Goal: Entertainment & Leisure: Consume media (video, audio)

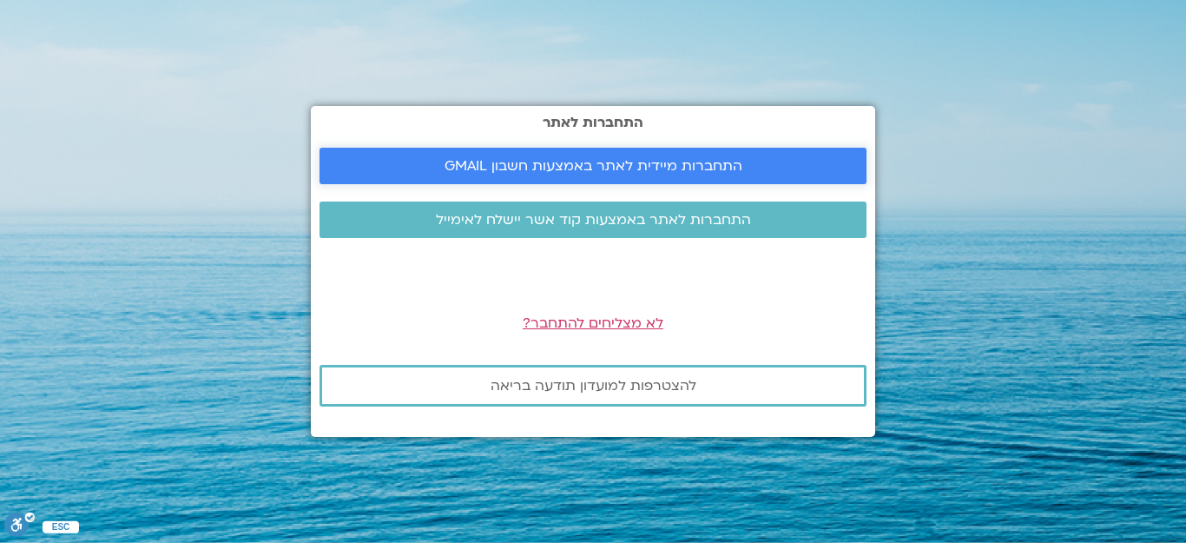
click at [652, 160] on span "התחברות מיידית לאתר באמצעות חשבון GMAIL" at bounding box center [594, 166] width 298 height 16
click at [614, 162] on span "התחברות מיידית לאתר באמצעות חשבון GMAIL" at bounding box center [594, 166] width 298 height 16
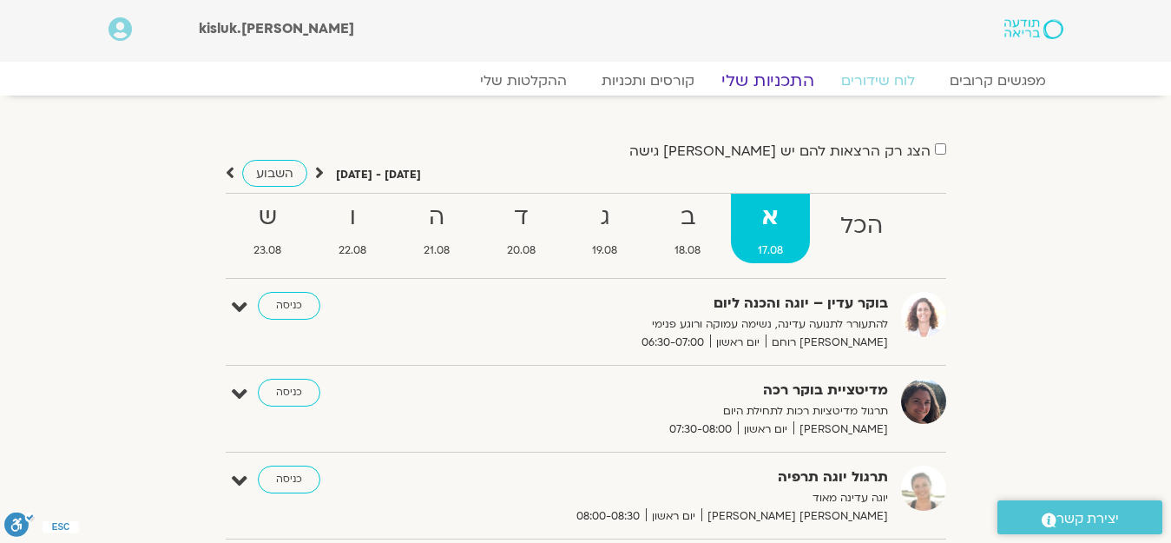
click at [770, 78] on link "התכניות שלי" at bounding box center [768, 80] width 135 height 21
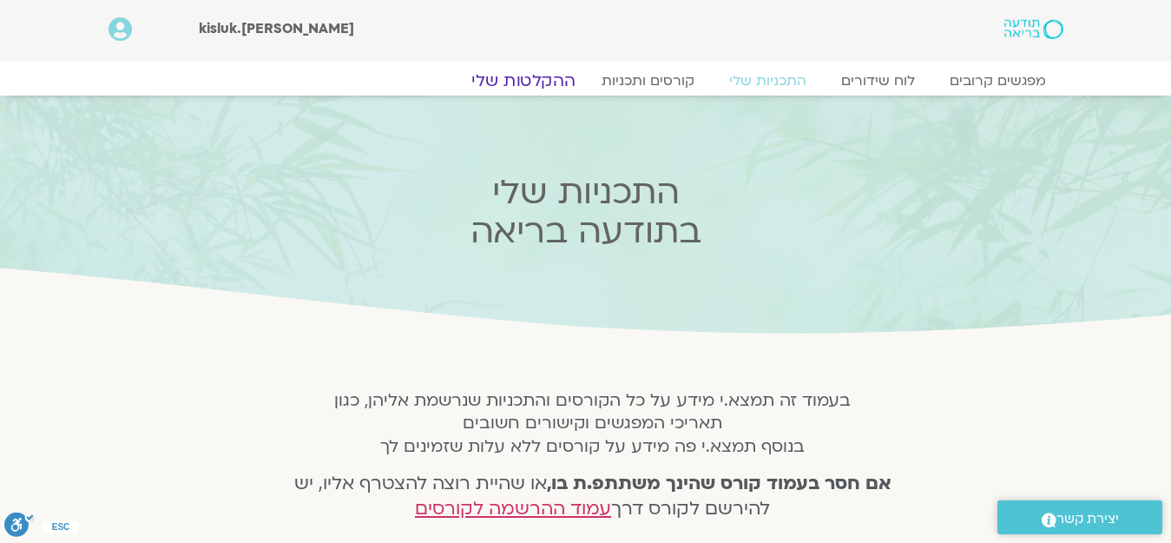
click at [511, 77] on link "ההקלטות שלי" at bounding box center [524, 80] width 146 height 21
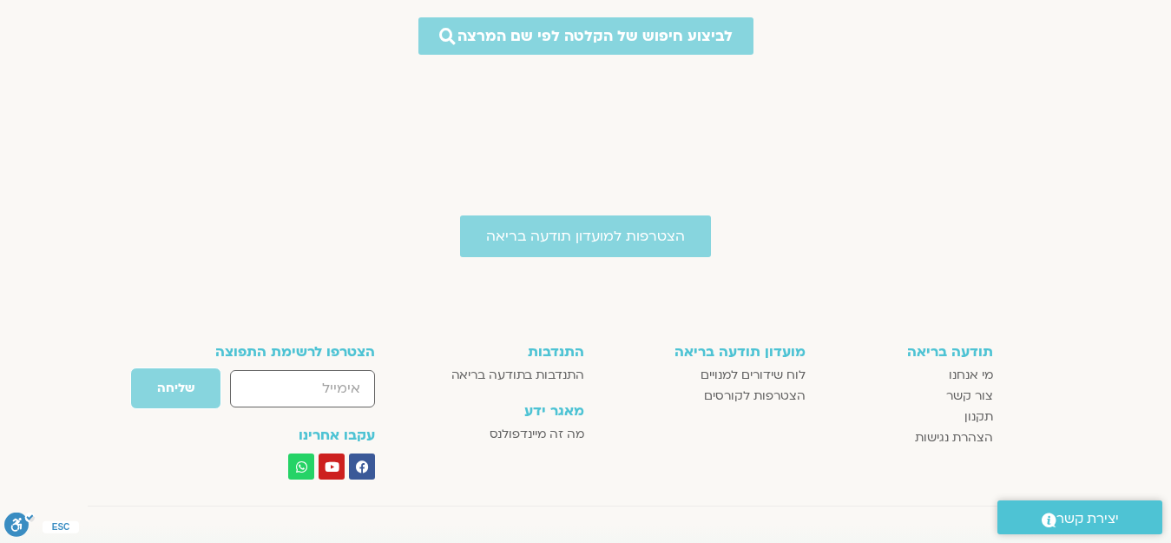
scroll to position [795, 0]
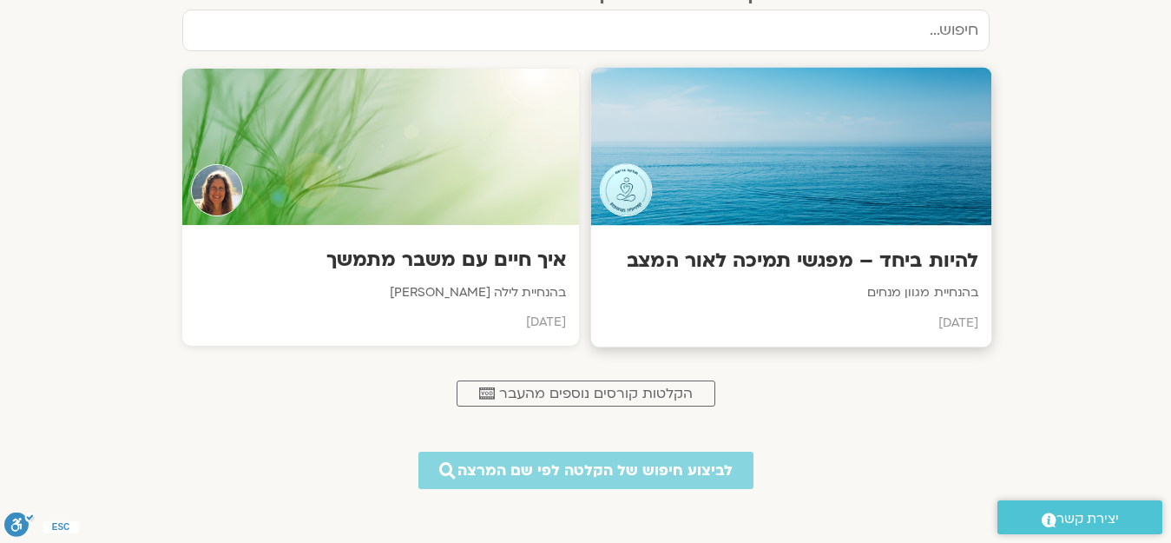
click at [821, 266] on h3 "להיות ביחד – מפגשי תמיכה לאור המצב" at bounding box center [790, 260] width 374 height 27
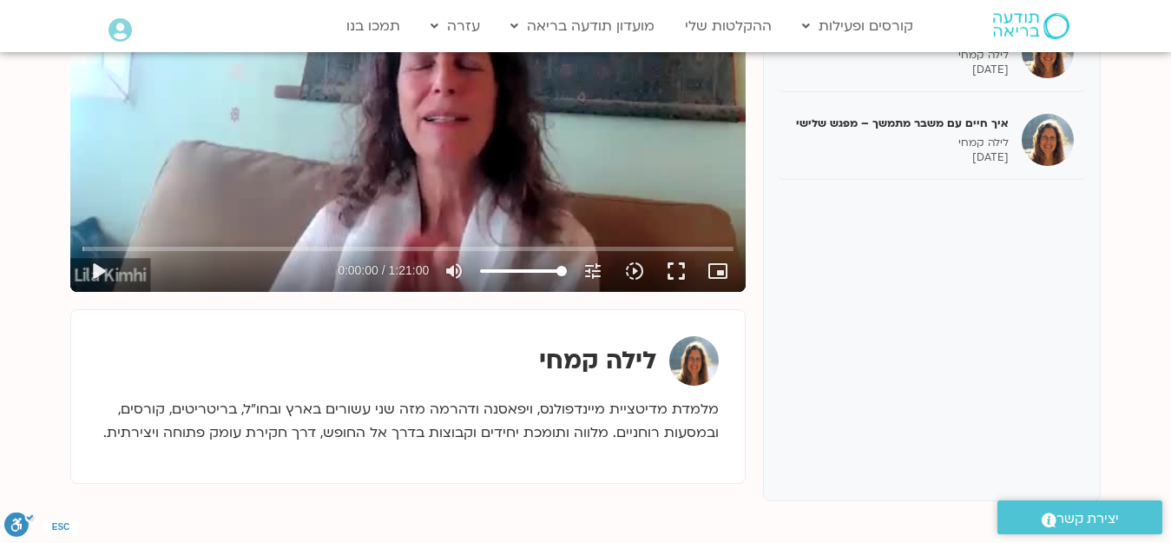
scroll to position [227, 0]
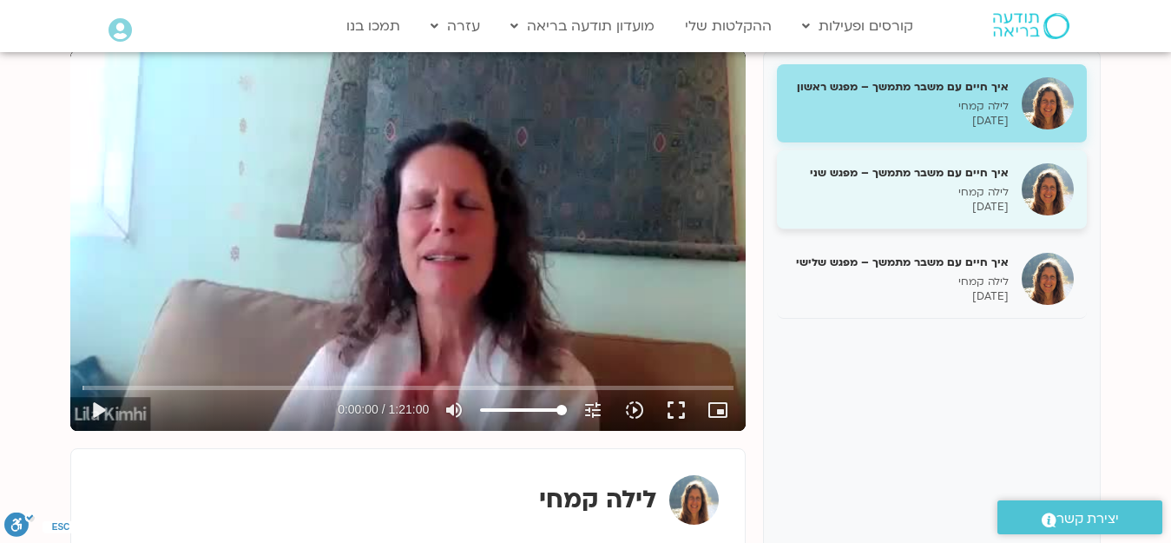
click at [931, 174] on h5 "איך חיים עם משבר מתמשך – מפגש שני" at bounding box center [899, 173] width 219 height 16
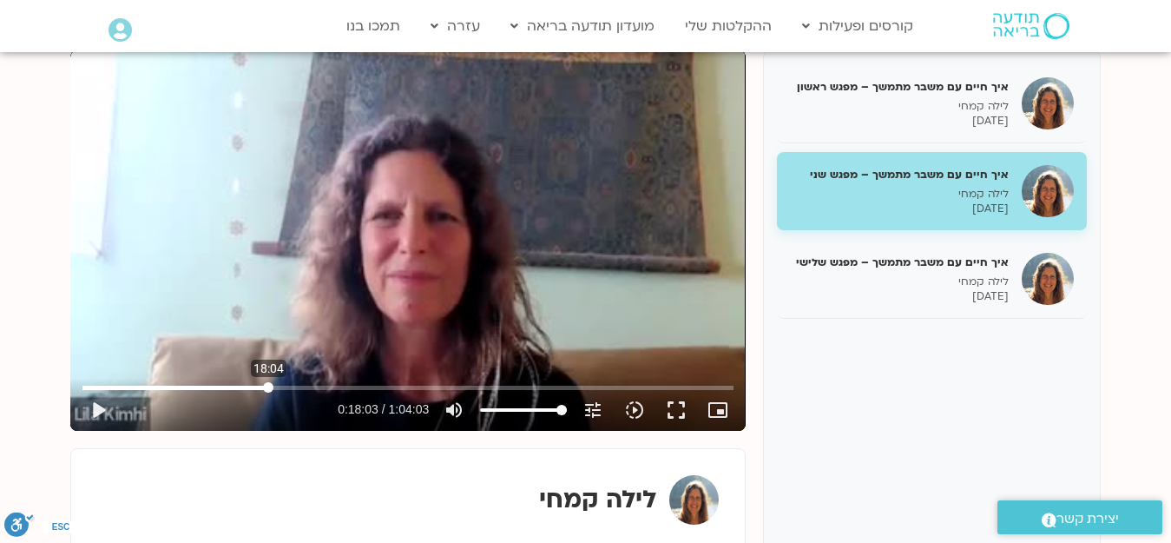
click at [268, 384] on input "Seek" at bounding box center [407, 387] width 651 height 10
click at [102, 409] on button "play_arrow" at bounding box center [98, 410] width 42 height 42
click at [102, 409] on button "pause" at bounding box center [98, 410] width 42 height 42
type input "1085.357653"
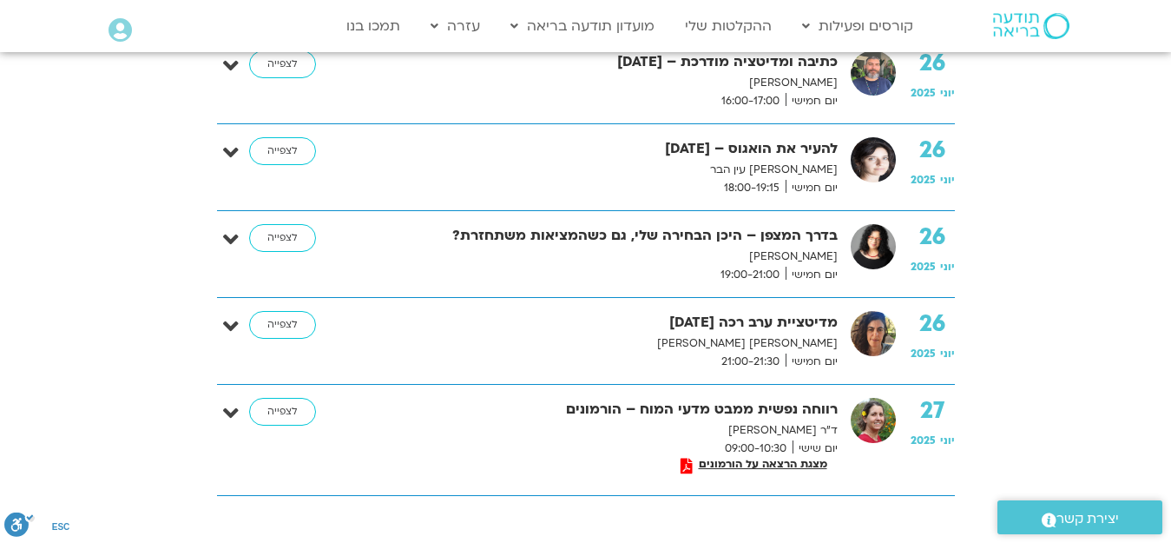
scroll to position [7728, 0]
